Goal: Transaction & Acquisition: Book appointment/travel/reservation

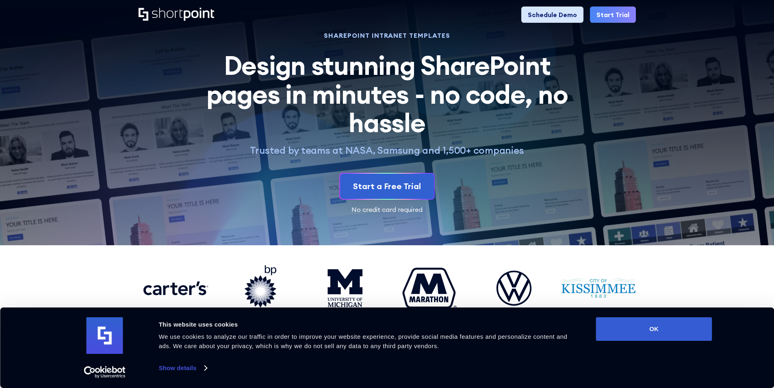
click at [534, 16] on link "Schedule Demo" at bounding box center [552, 15] width 62 height 16
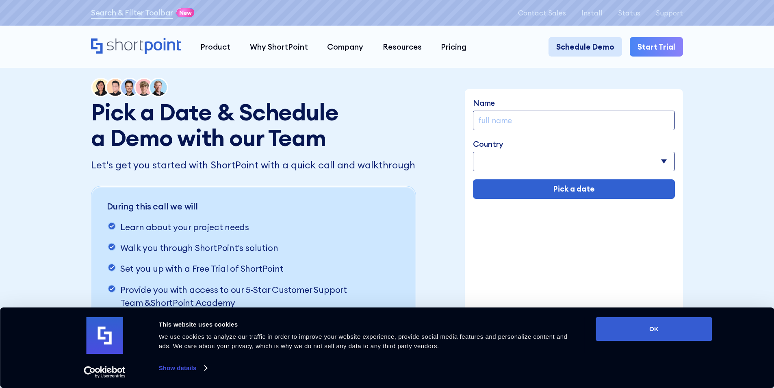
click at [585, 52] on link "Schedule Demo" at bounding box center [586, 47] width 74 height 20
